Goal: Task Accomplishment & Management: Manage account settings

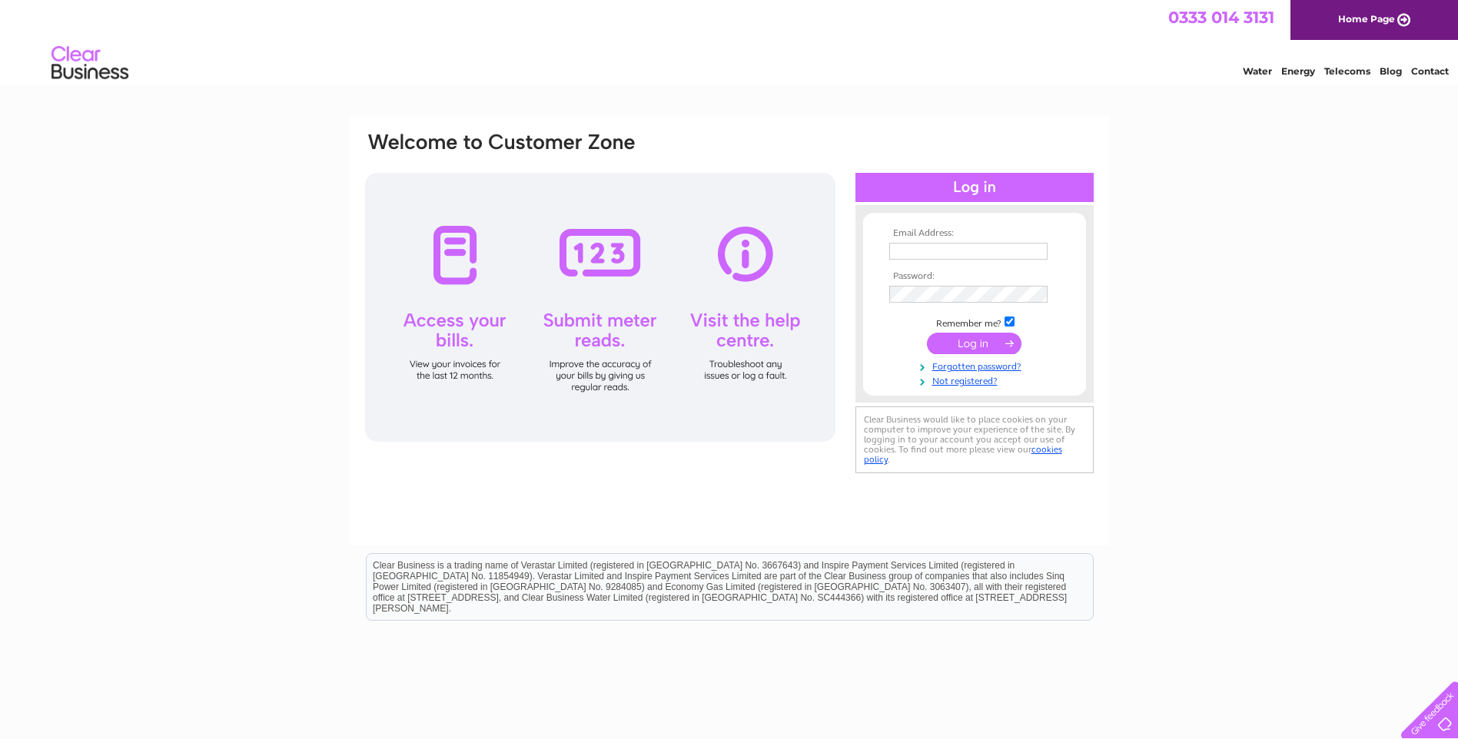
click at [925, 266] on td at bounding box center [975, 268] width 178 height 8
click at [925, 254] on input "text" at bounding box center [968, 251] width 158 height 17
click at [983, 243] on input "text" at bounding box center [969, 252] width 160 height 18
paste input "saboteurrestaurant@gmail.com"
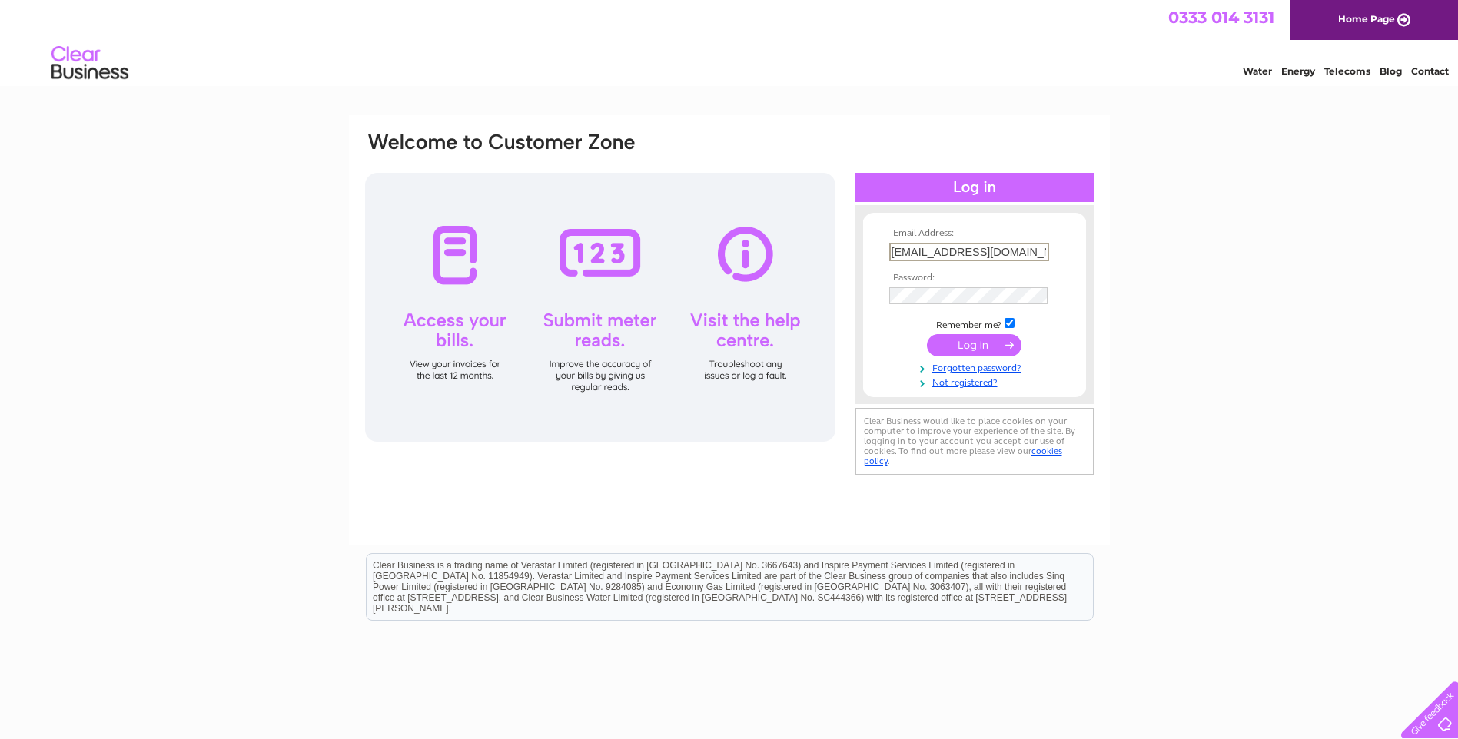
type input "saboteurrestaurant@gmail.com"
click at [982, 344] on input "submit" at bounding box center [974, 345] width 95 height 22
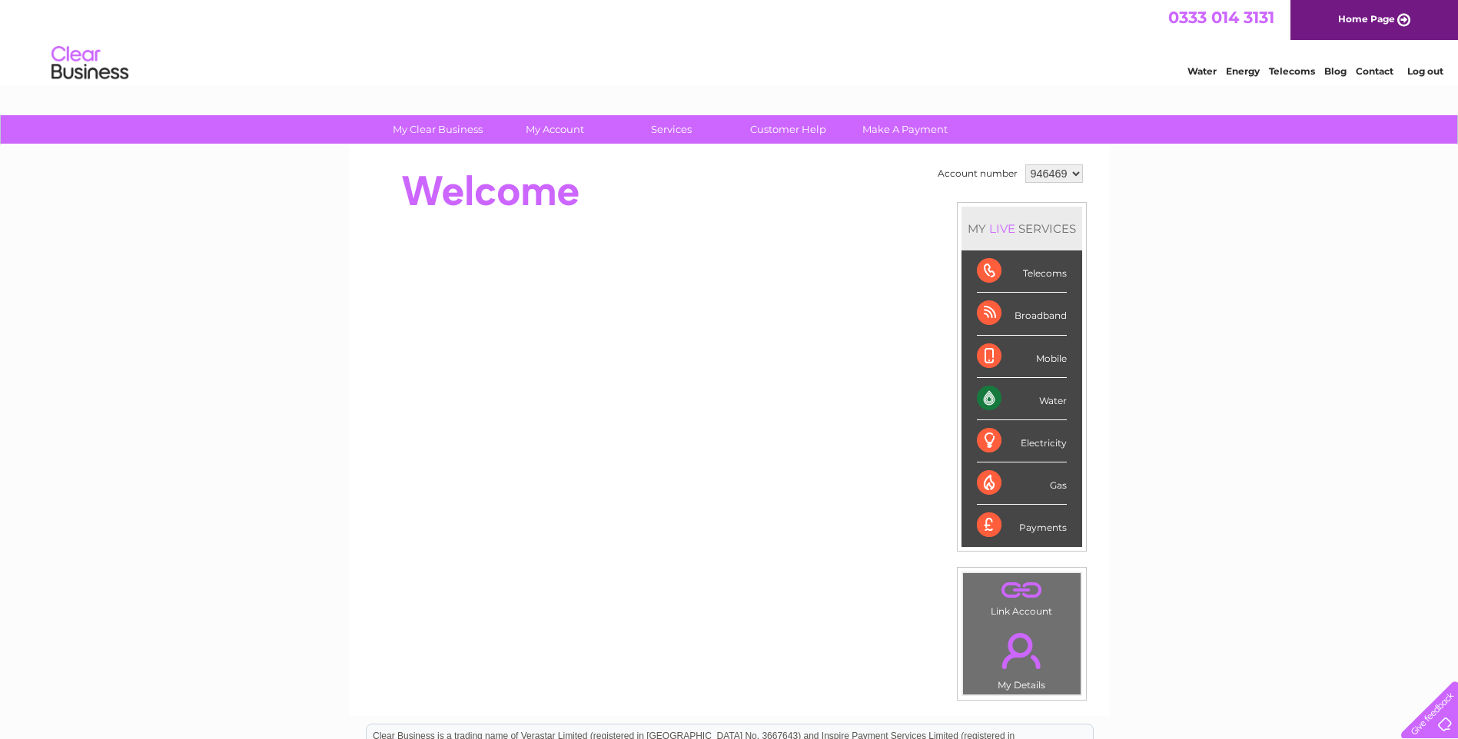
click at [1056, 178] on select "946469" at bounding box center [1054, 173] width 58 height 18
click at [1025, 164] on select "946469" at bounding box center [1054, 173] width 58 height 18
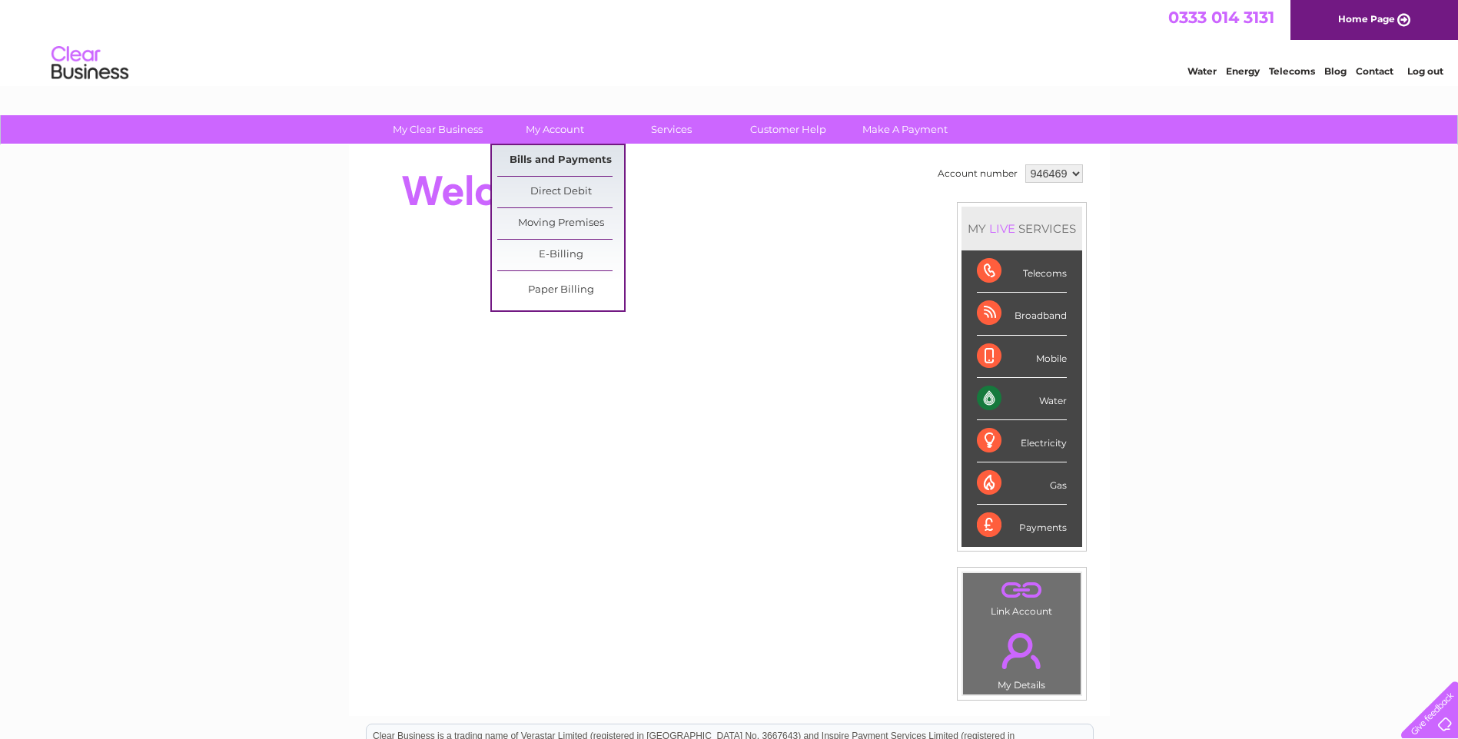
click at [540, 161] on link "Bills and Payments" at bounding box center [560, 160] width 127 height 31
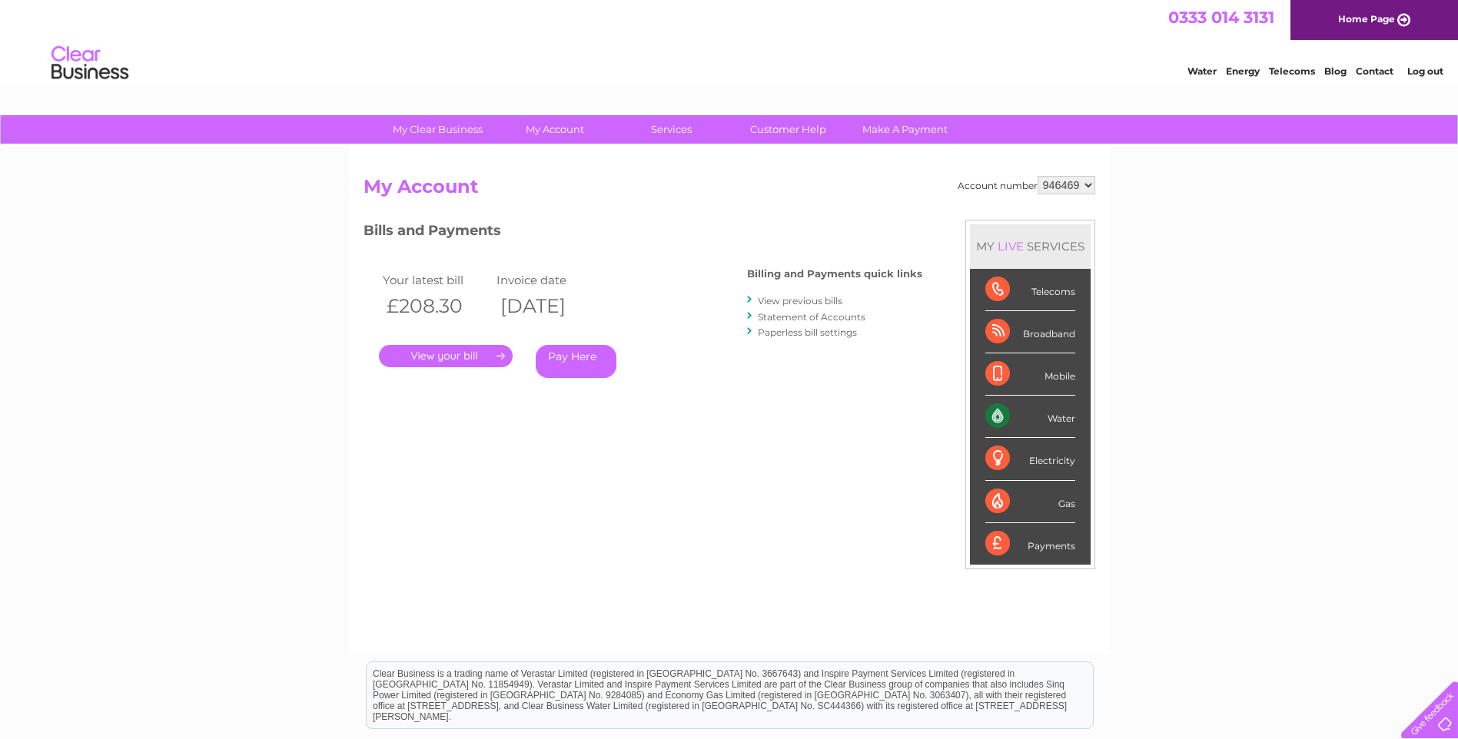
click at [489, 359] on link "." at bounding box center [446, 356] width 134 height 22
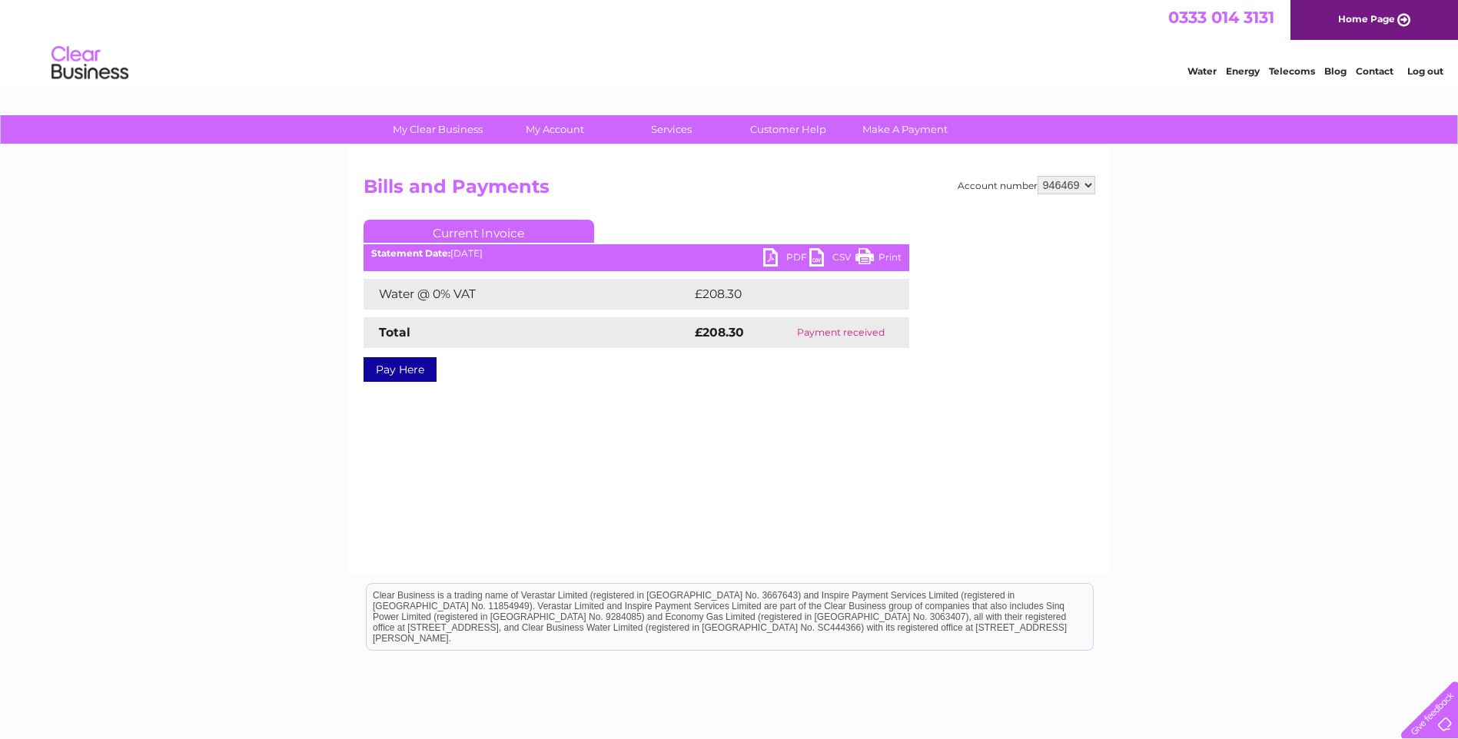
click at [779, 260] on link "PDF" at bounding box center [786, 259] width 46 height 22
